Goal: Obtain resource: Obtain resource

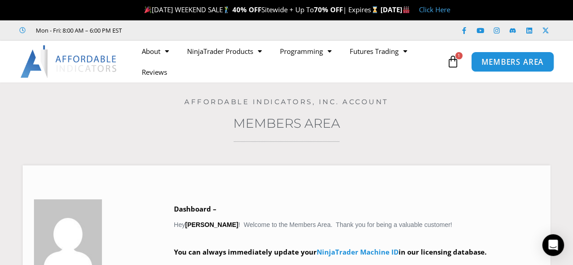
click at [495, 61] on span "MEMBERS AREA" at bounding box center [512, 62] width 62 height 8
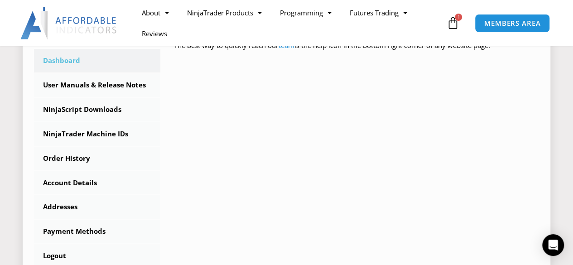
scroll to position [272, 0]
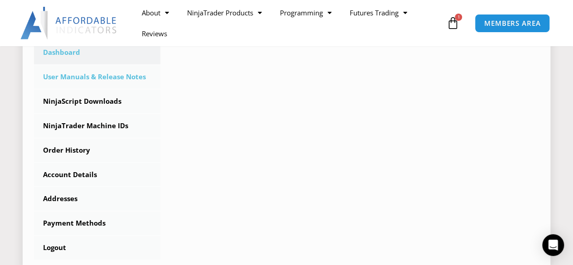
click at [109, 75] on link "User Manuals & Release Notes" at bounding box center [97, 77] width 126 height 24
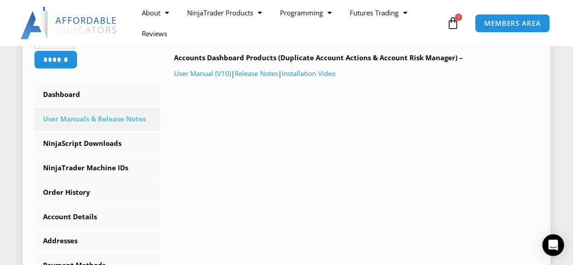
scroll to position [181, 0]
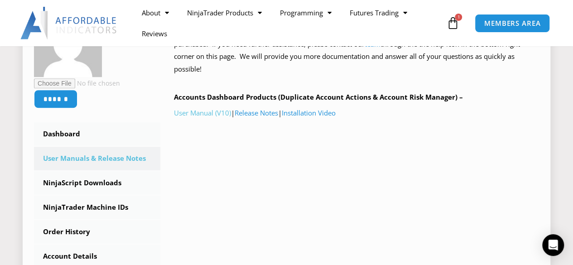
click at [205, 114] on link "User Manual (V10)" at bounding box center [202, 112] width 57 height 9
